Goal: Transaction & Acquisition: Purchase product/service

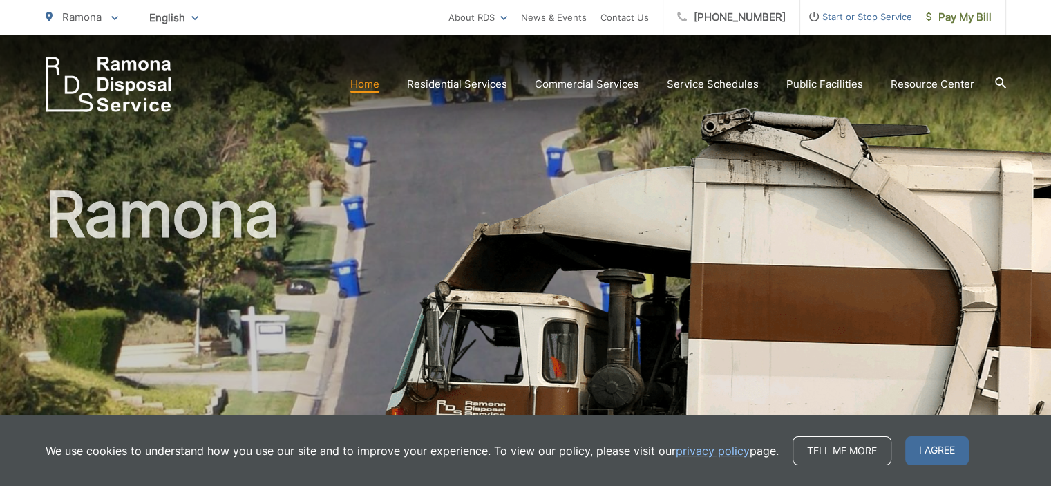
click at [378, 84] on link "Home" at bounding box center [364, 84] width 29 height 17
click at [927, 449] on span "I agree" at bounding box center [937, 450] width 64 height 29
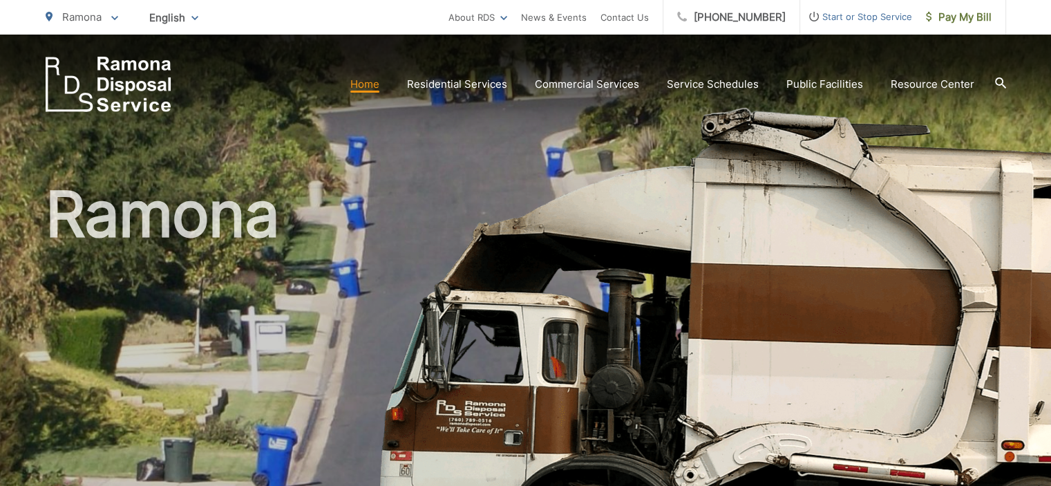
click at [367, 85] on link "Home" at bounding box center [364, 84] width 29 height 17
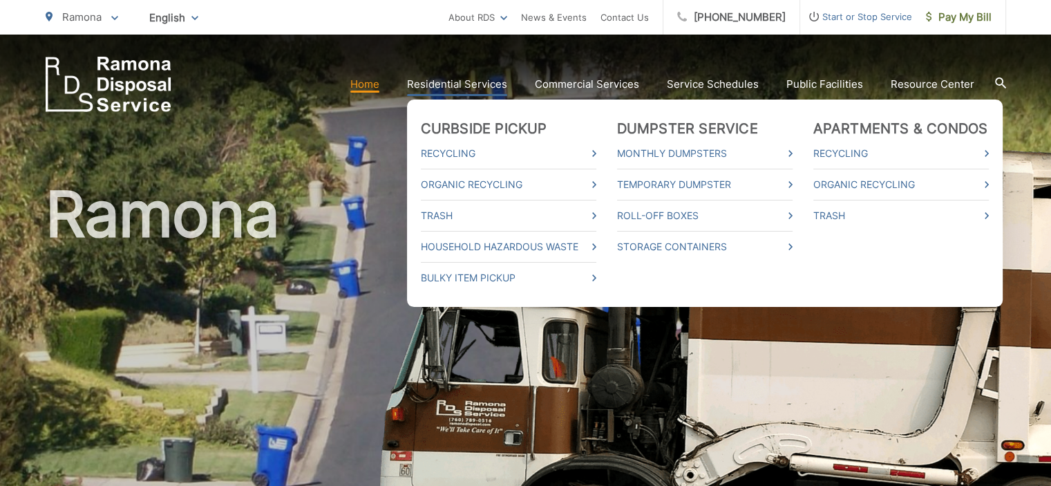
click at [467, 79] on link "Residential Services" at bounding box center [457, 84] width 100 height 17
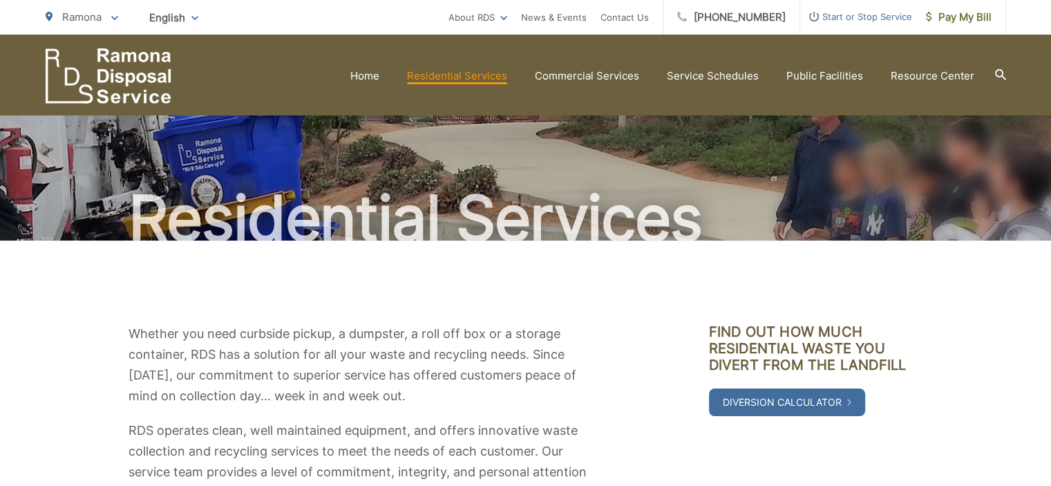
scroll to position [34, 0]
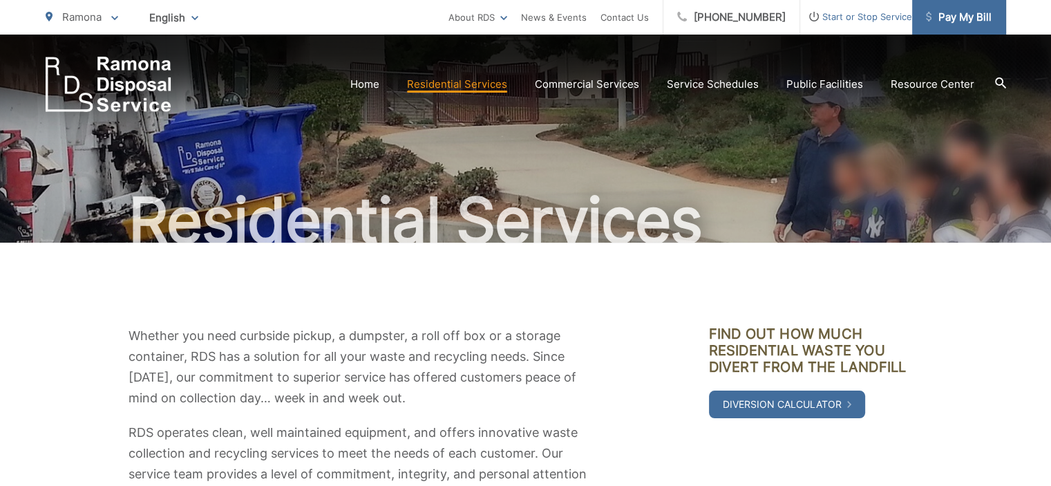
click at [953, 16] on span "Pay My Bill" at bounding box center [959, 17] width 66 height 17
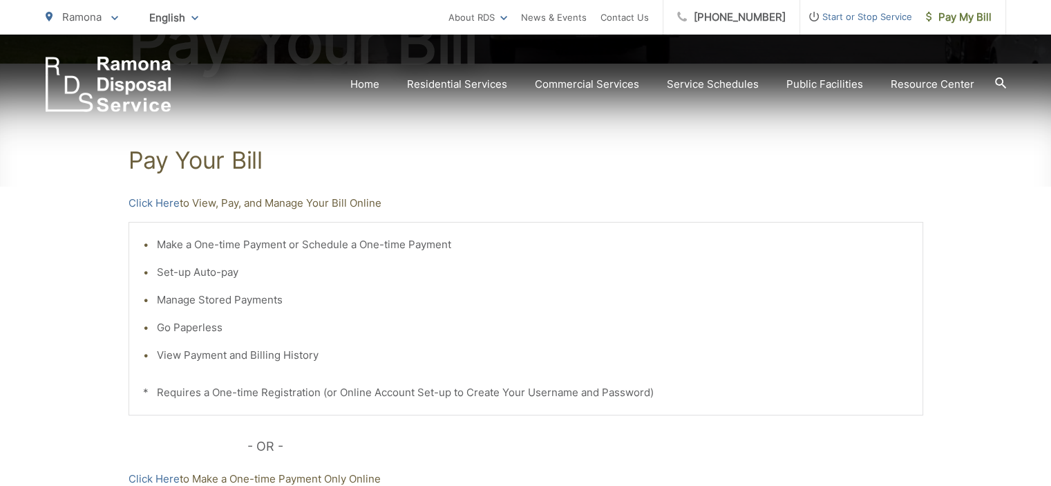
scroll to position [218, 0]
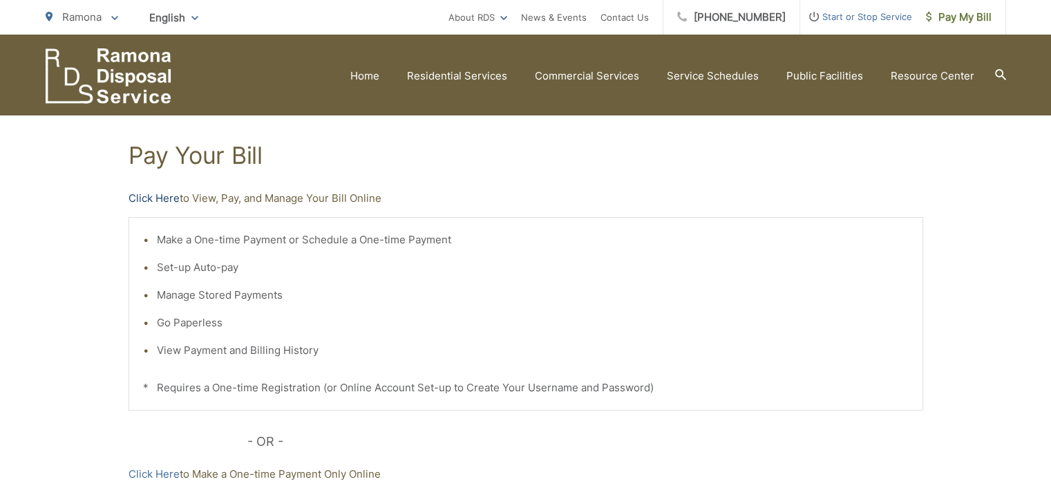
click at [147, 196] on link "Click Here" at bounding box center [154, 198] width 51 height 17
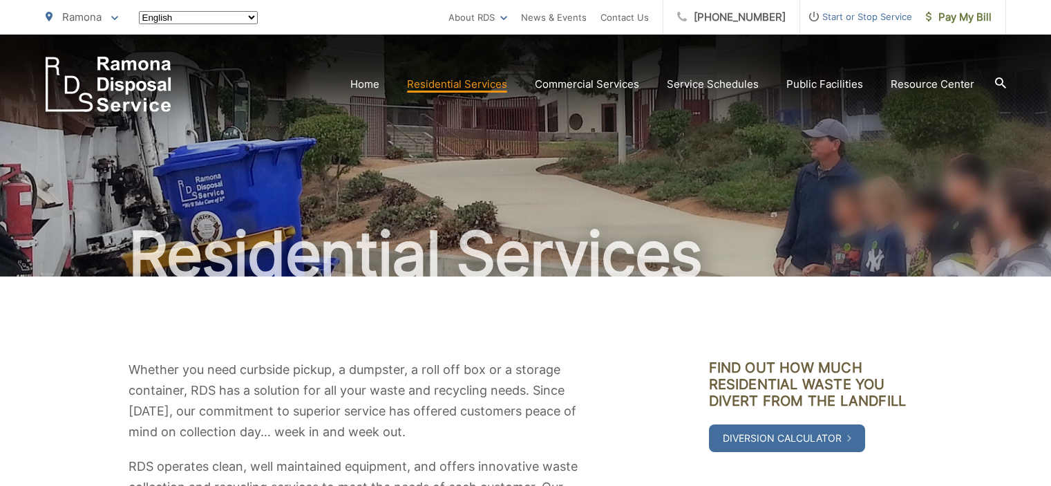
scroll to position [34, 0]
